Goal: Information Seeking & Learning: Learn about a topic

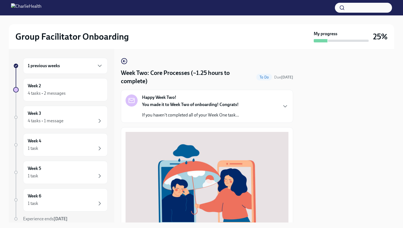
scroll to position [172, 0]
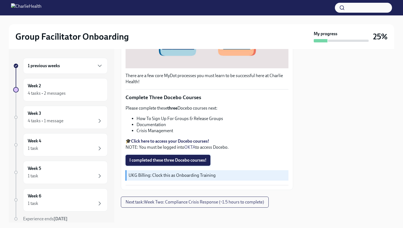
click at [178, 157] on span "I completed these three Docebo courses!" at bounding box center [167, 159] width 77 height 5
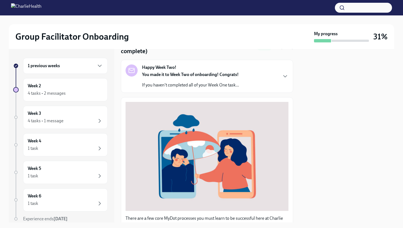
scroll to position [30, 0]
click at [61, 89] on div "Week 2 4 tasks • 2 messages" at bounding box center [65, 90] width 75 height 14
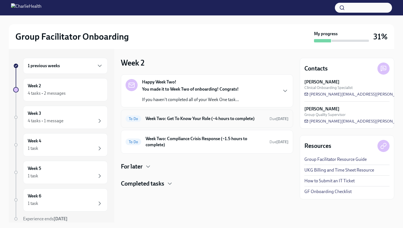
click at [182, 121] on h6 "Week Two: Get To Know Your Role (~4 hours to complete)" at bounding box center [206, 118] width 120 height 6
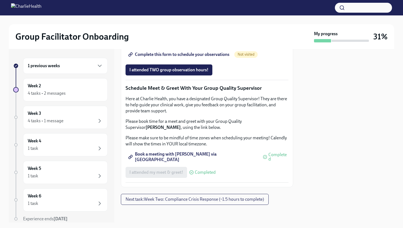
scroll to position [451, 0]
click at [205, 57] on span "Complete this form to schedule your observations" at bounding box center [179, 54] width 100 height 5
click at [61, 91] on div "4 tasks • 2 messages" at bounding box center [47, 93] width 38 height 6
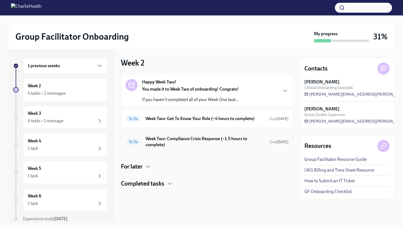
click at [176, 143] on h6 "Week Two: Compliance Crisis Response (~1.5 hours to complete)" at bounding box center [206, 142] width 120 height 12
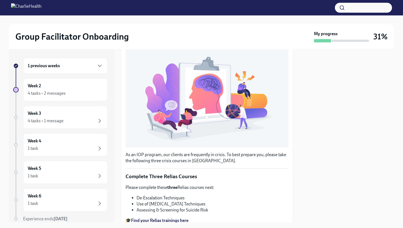
scroll to position [150, 0]
